Goal: Task Accomplishment & Management: Use online tool/utility

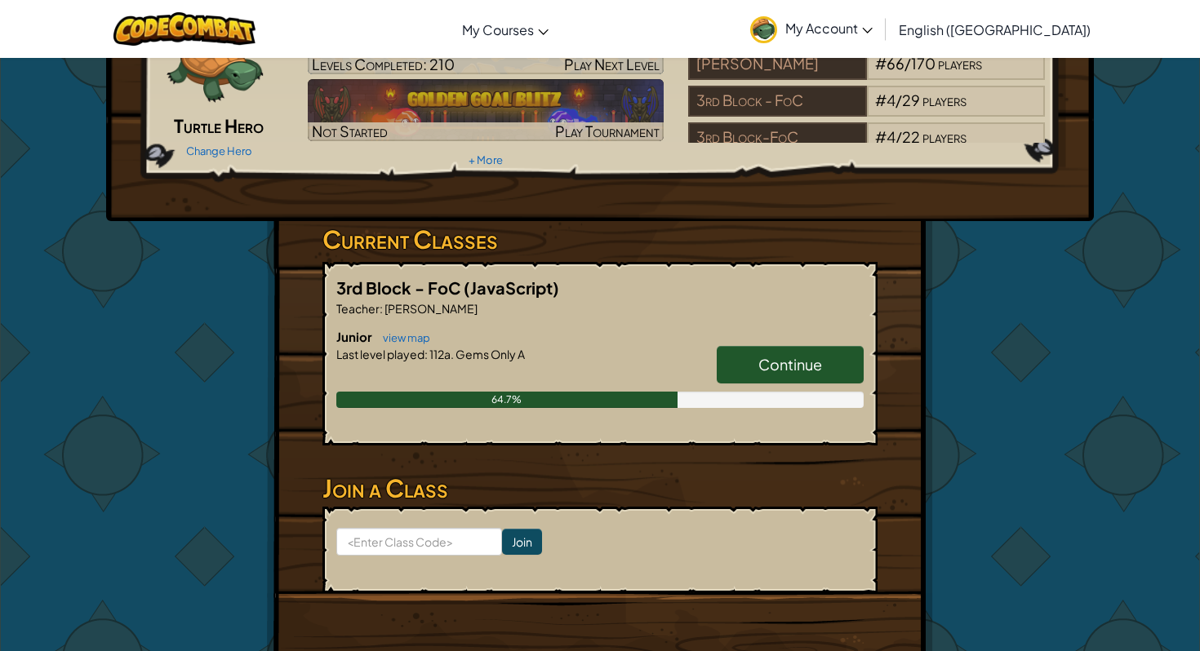
scroll to position [128, 0]
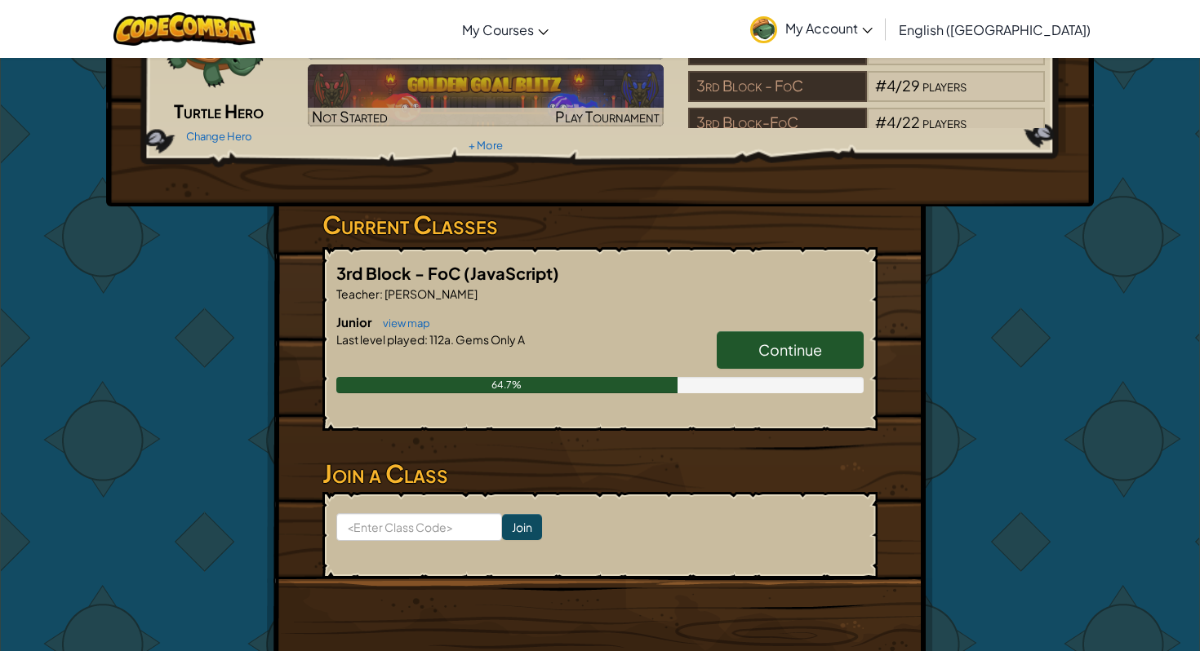
click at [811, 375] on div "Continue" at bounding box center [781, 354] width 163 height 46
click at [816, 353] on span "Continue" at bounding box center [790, 349] width 64 height 19
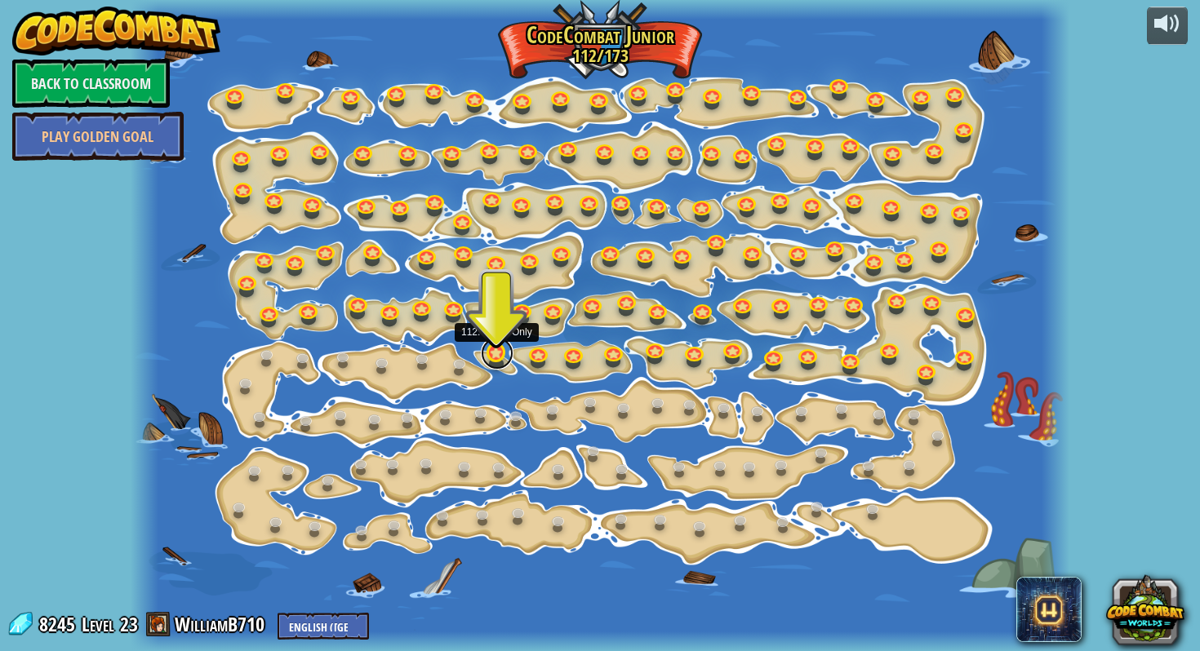
click at [498, 360] on link at bounding box center [497, 353] width 33 height 33
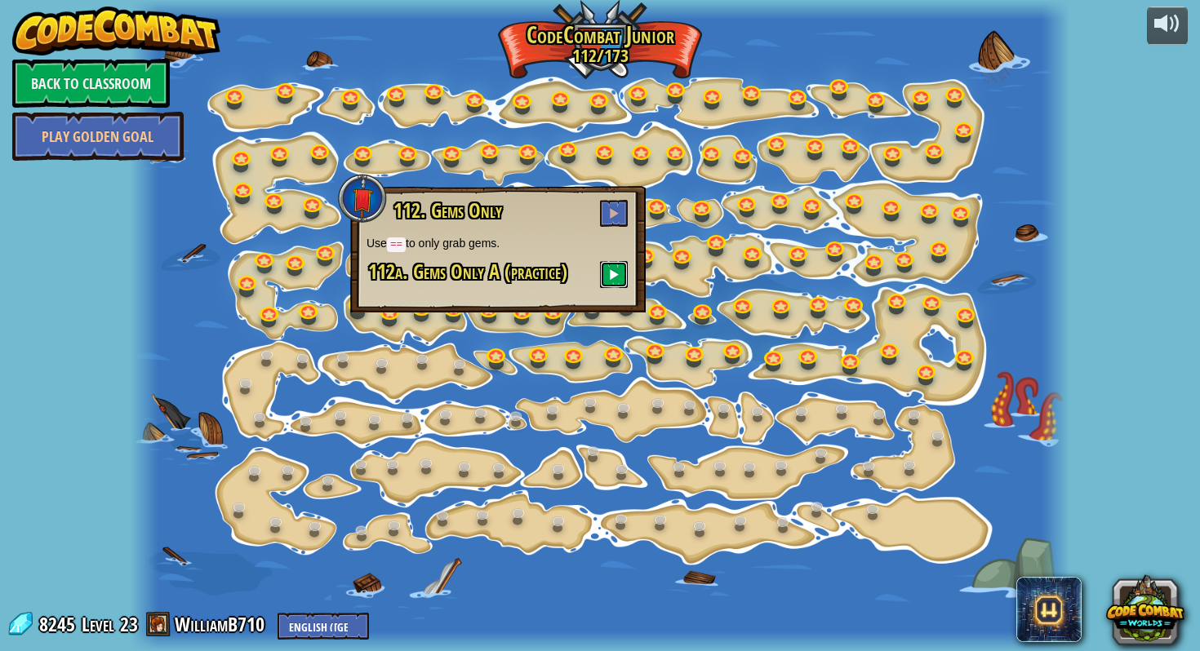
click at [620, 272] on button at bounding box center [614, 274] width 28 height 27
